Goal: Register for event/course

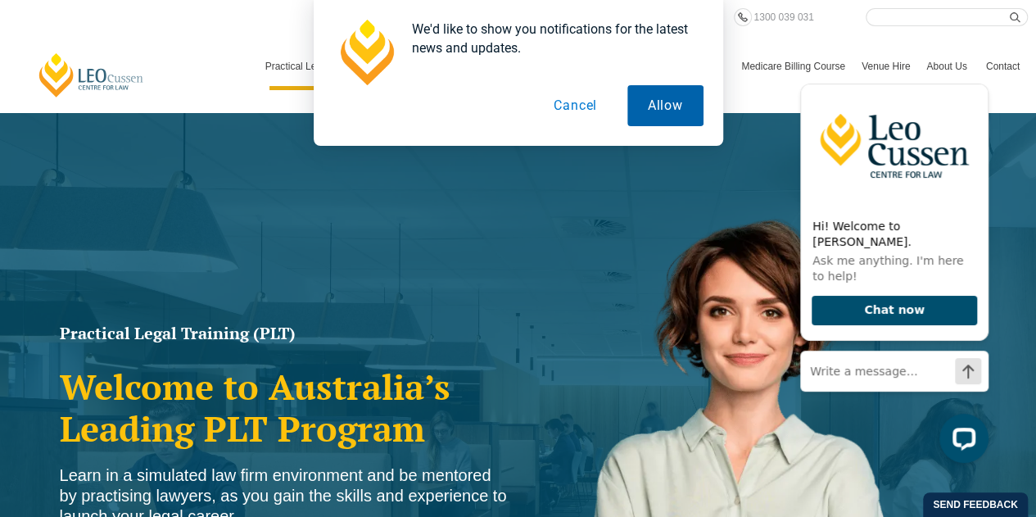
click at [662, 108] on button "Allow" at bounding box center [665, 105] width 76 height 41
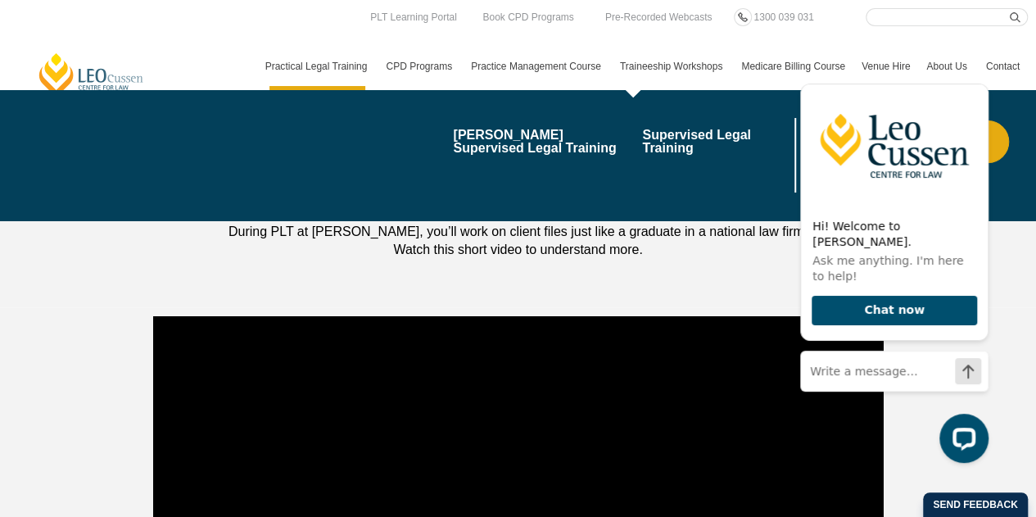
scroll to position [1393, 0]
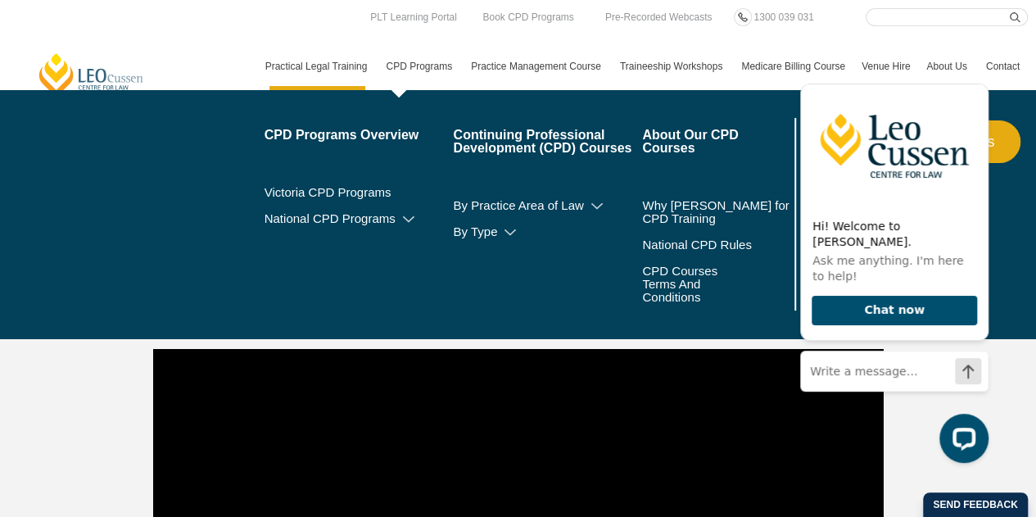
click at [421, 64] on link "CPD Programs" at bounding box center [420, 67] width 85 height 48
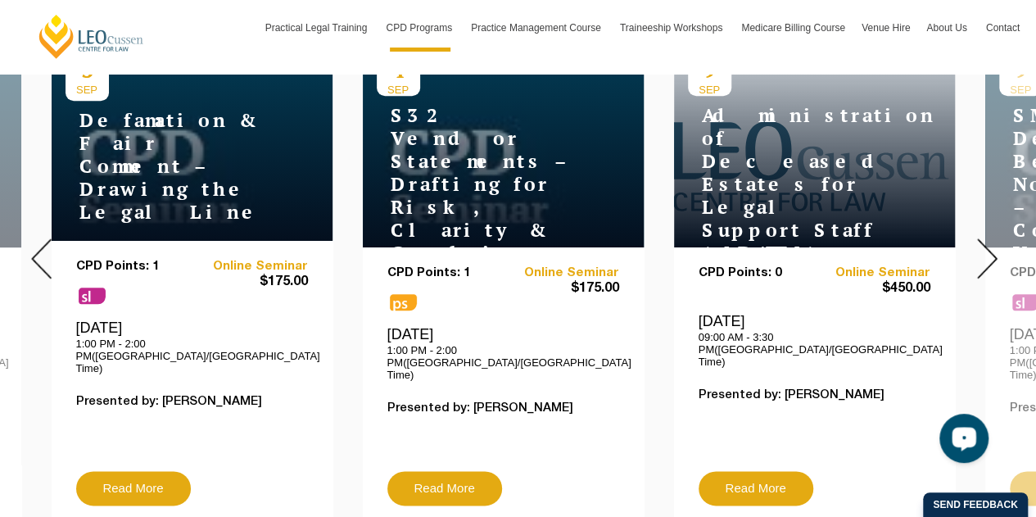
scroll to position [737, 0]
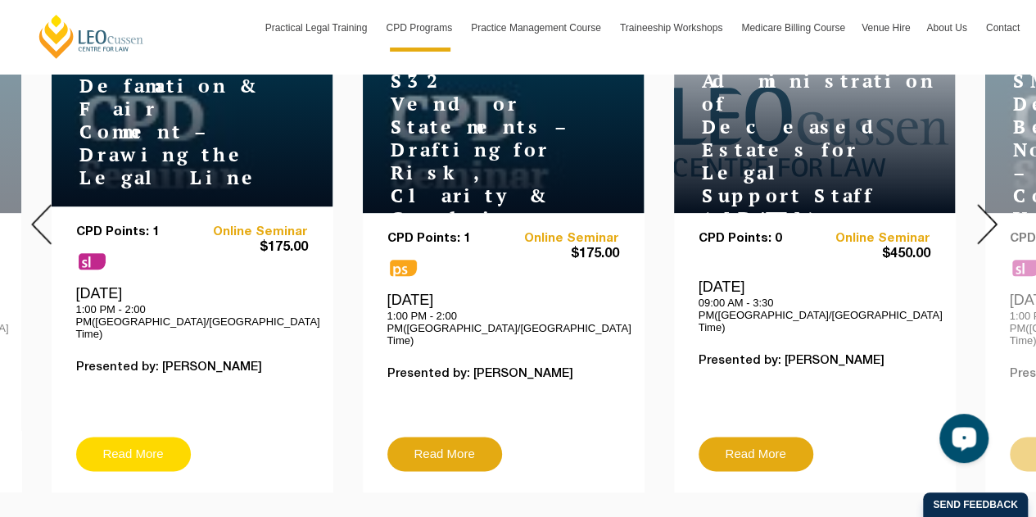
click at [129, 437] on link "Read More" at bounding box center [133, 454] width 115 height 34
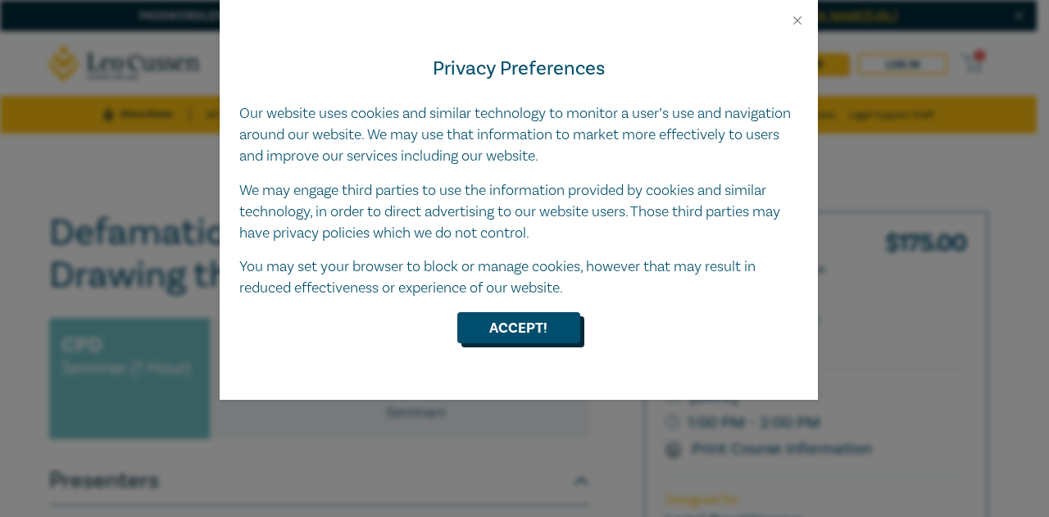
click at [507, 332] on button "Accept!" at bounding box center [518, 327] width 123 height 31
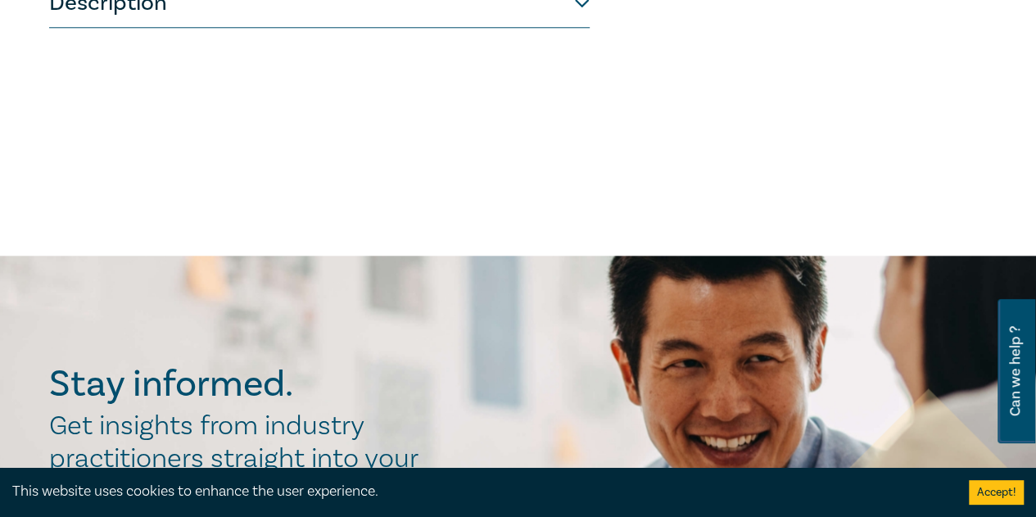
scroll to position [655, 0]
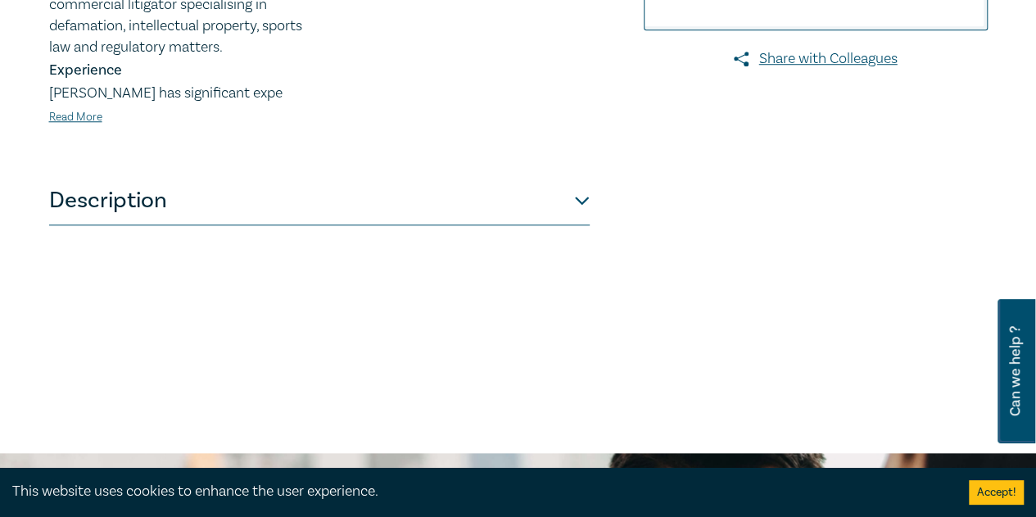
click at [577, 202] on button "Description" at bounding box center [319, 200] width 541 height 49
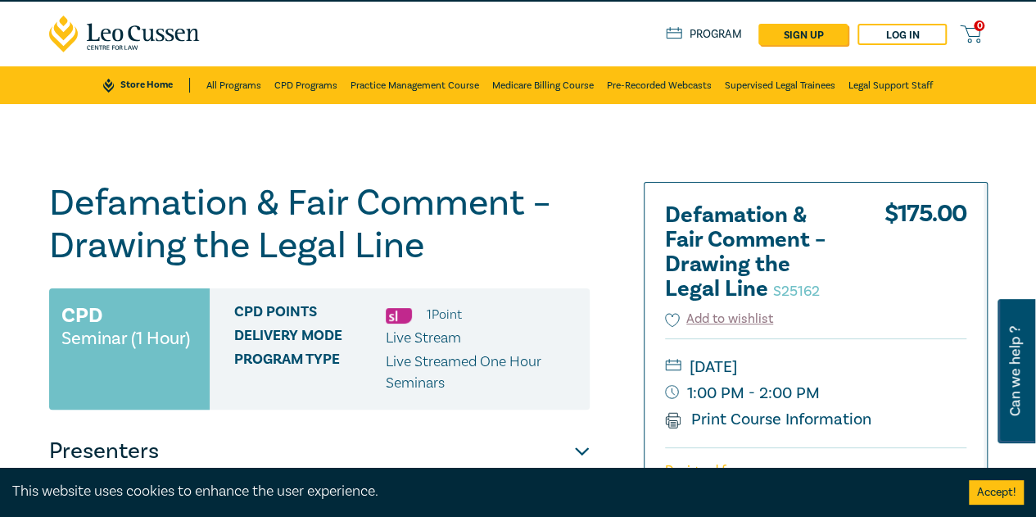
scroll to position [0, 0]
